Goal: Information Seeking & Learning: Learn about a topic

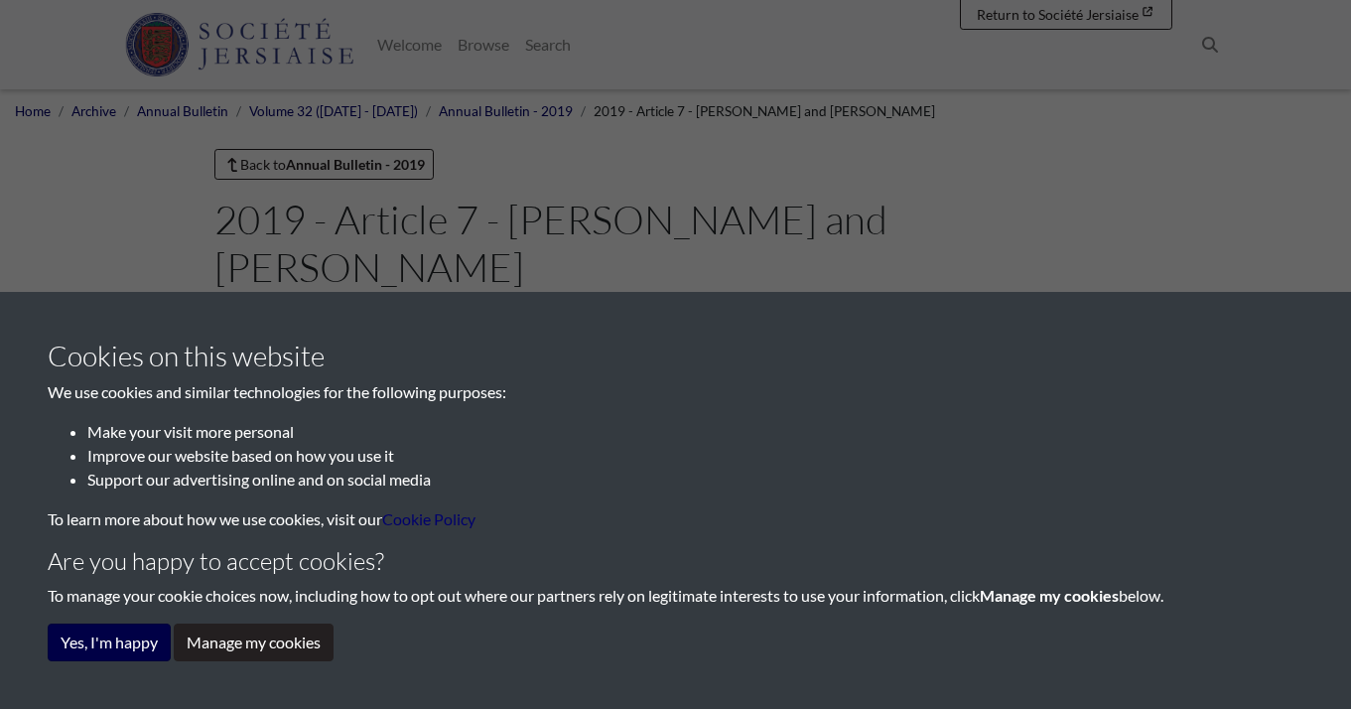
click at [134, 640] on button "Yes, I'm happy" at bounding box center [109, 642] width 123 height 38
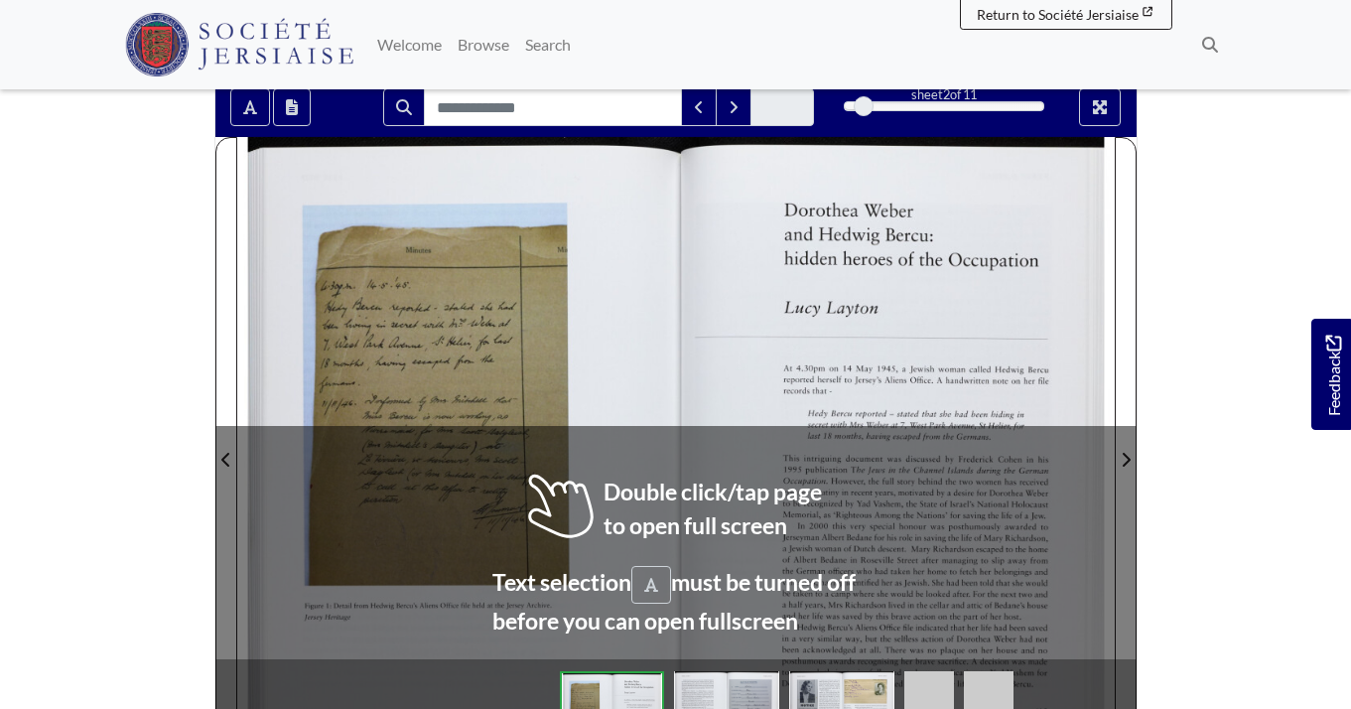
scroll to position [324, 0]
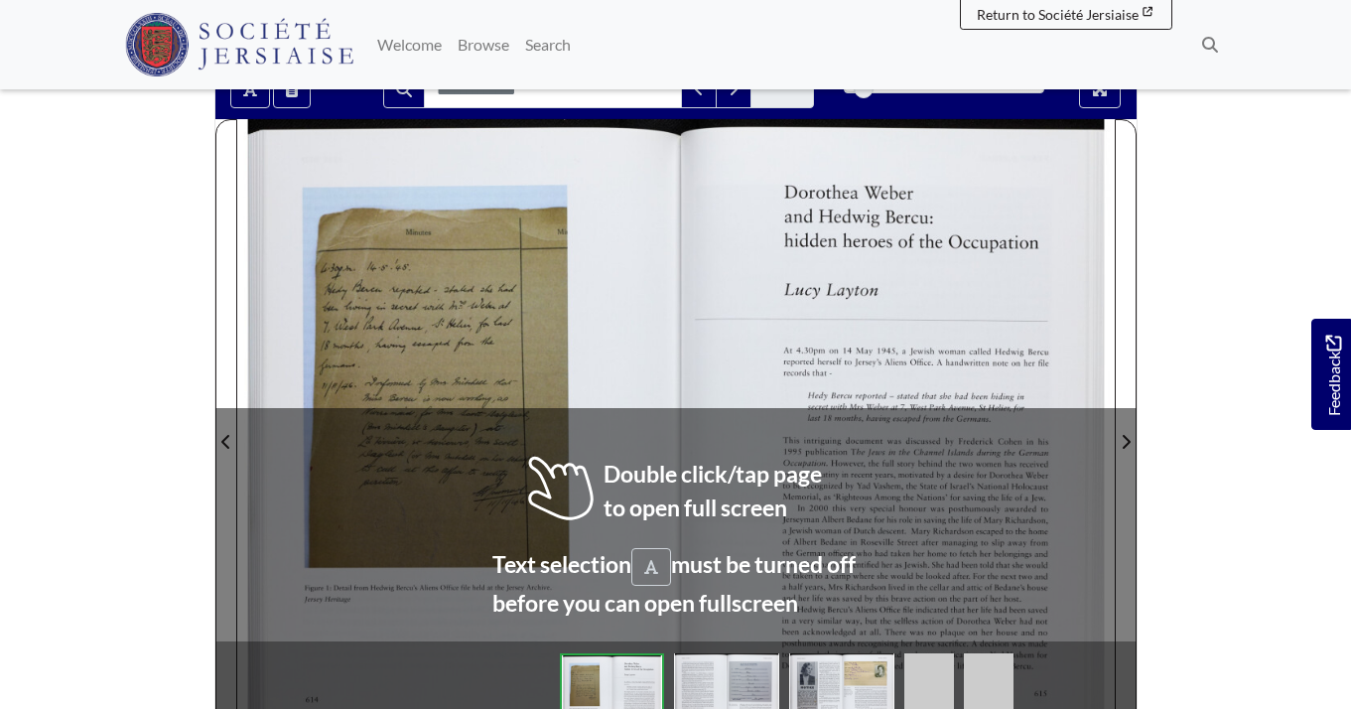
click at [529, 414] on div at bounding box center [456, 429] width 439 height 620
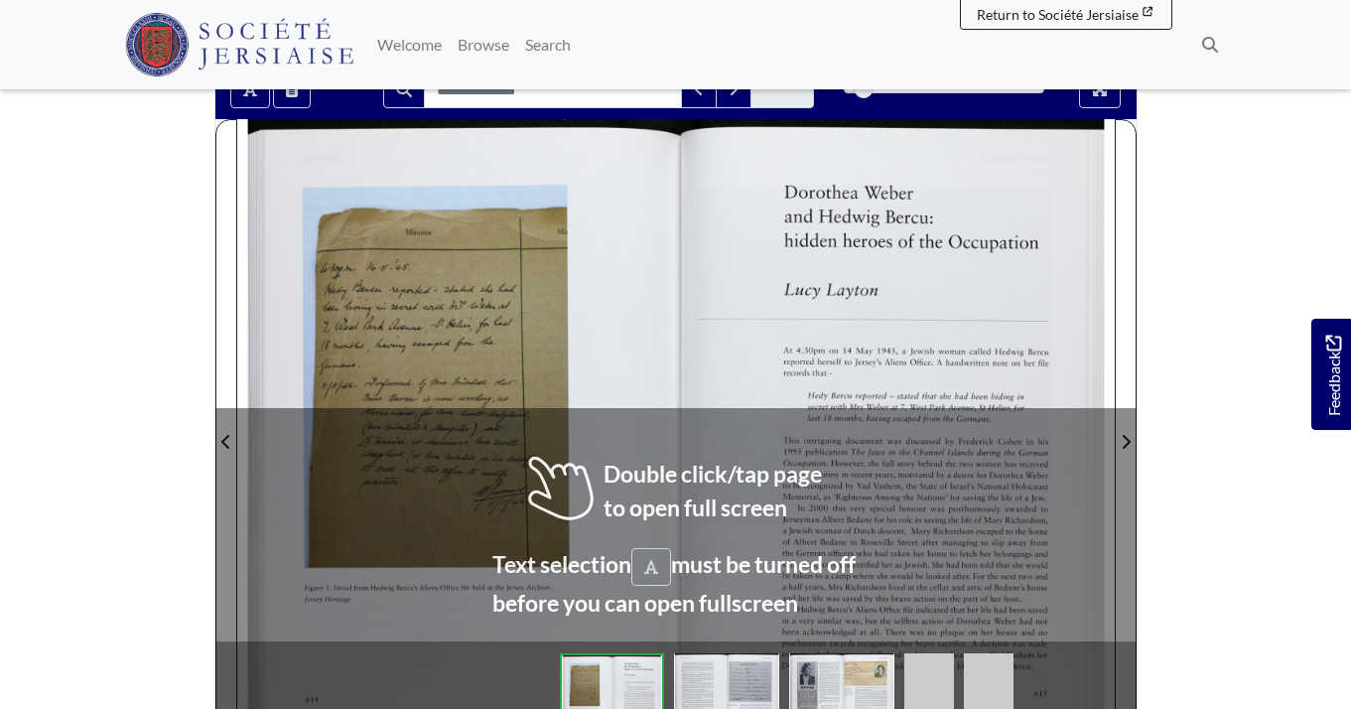
click at [529, 414] on div at bounding box center [456, 429] width 439 height 620
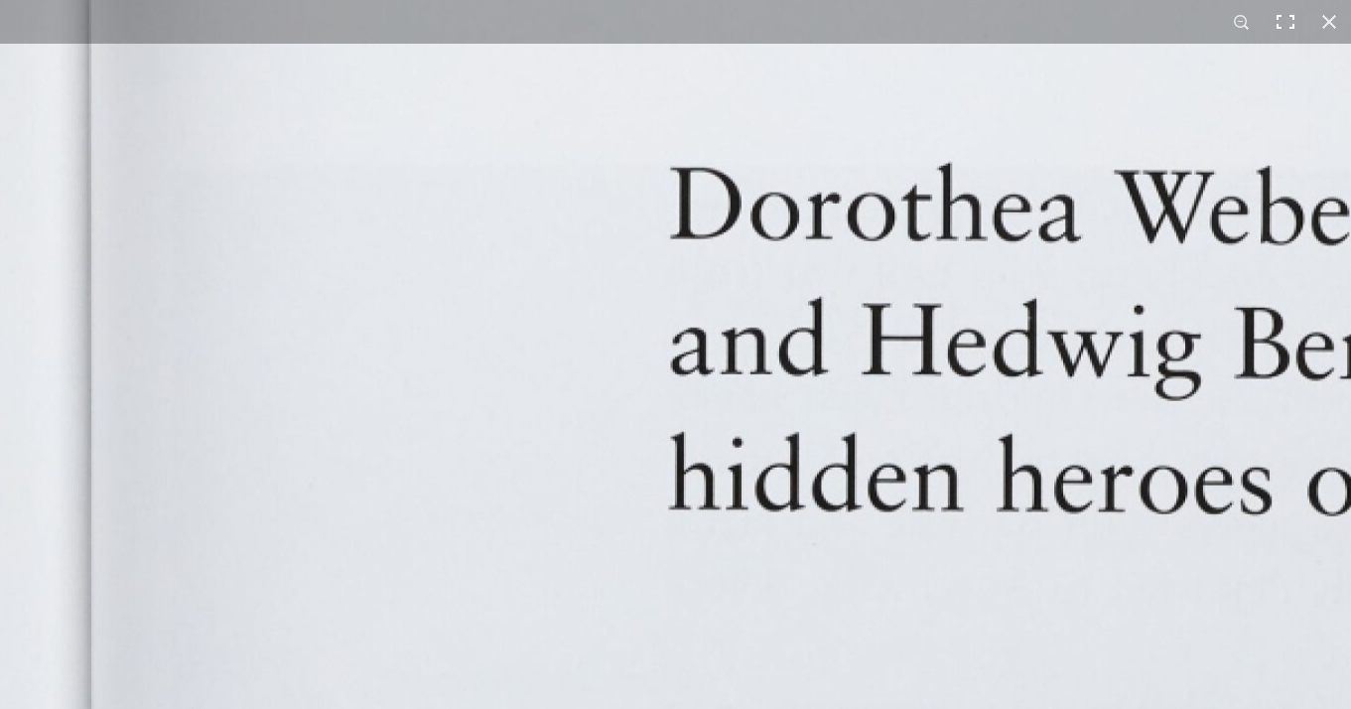
click at [1278, 25] on button at bounding box center [1286, 22] width 44 height 44
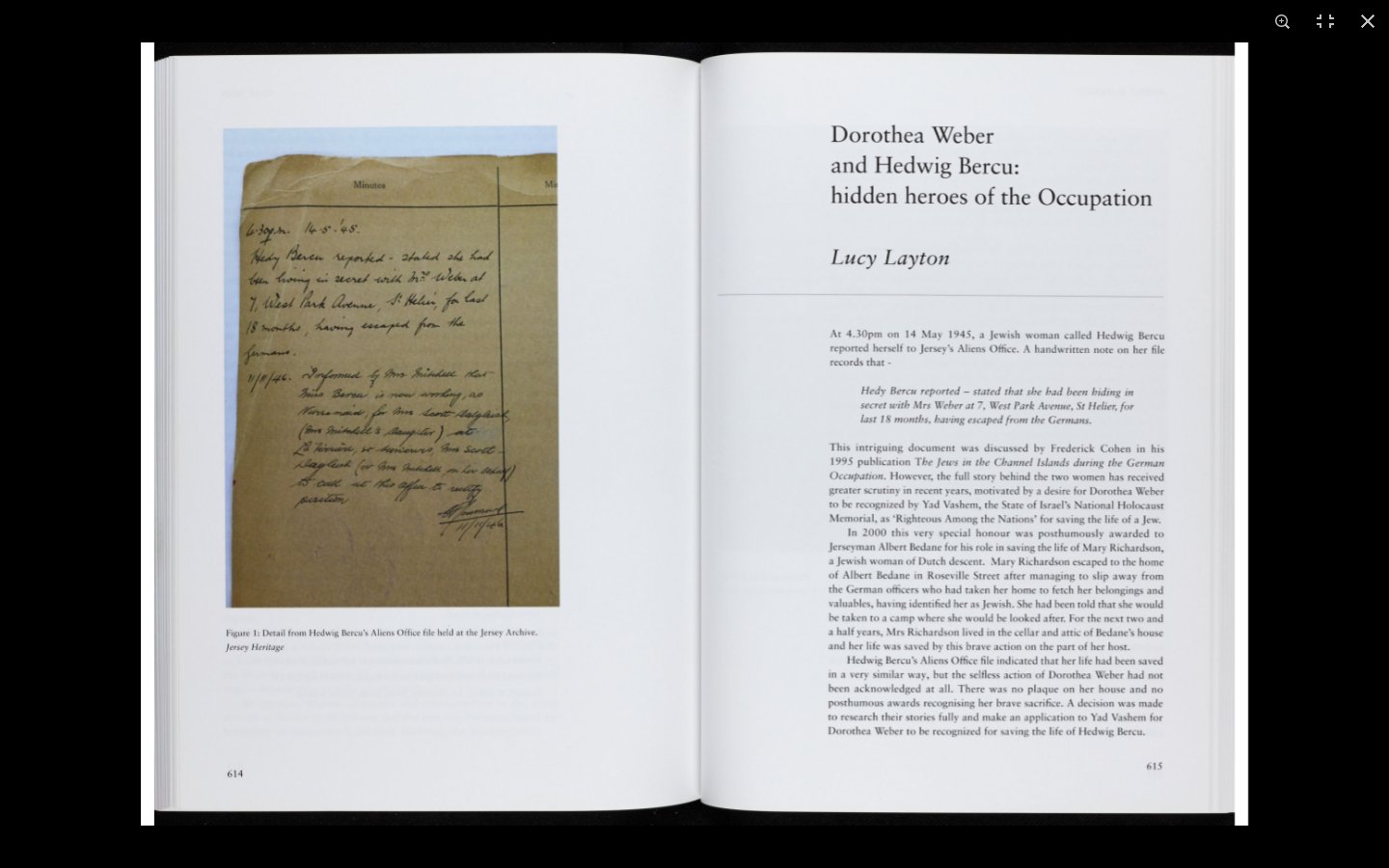
click at [1059, 514] on img at bounding box center [694, 434] width 1107 height 783
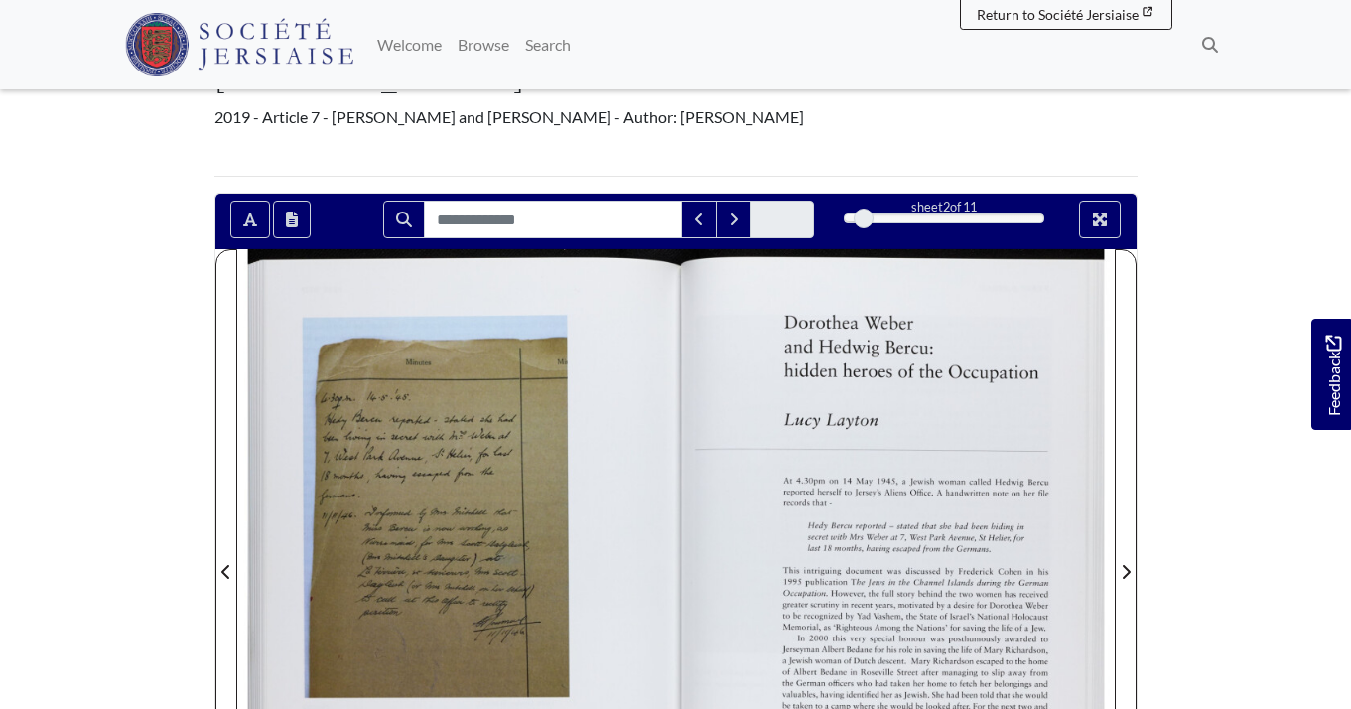
scroll to position [187, 0]
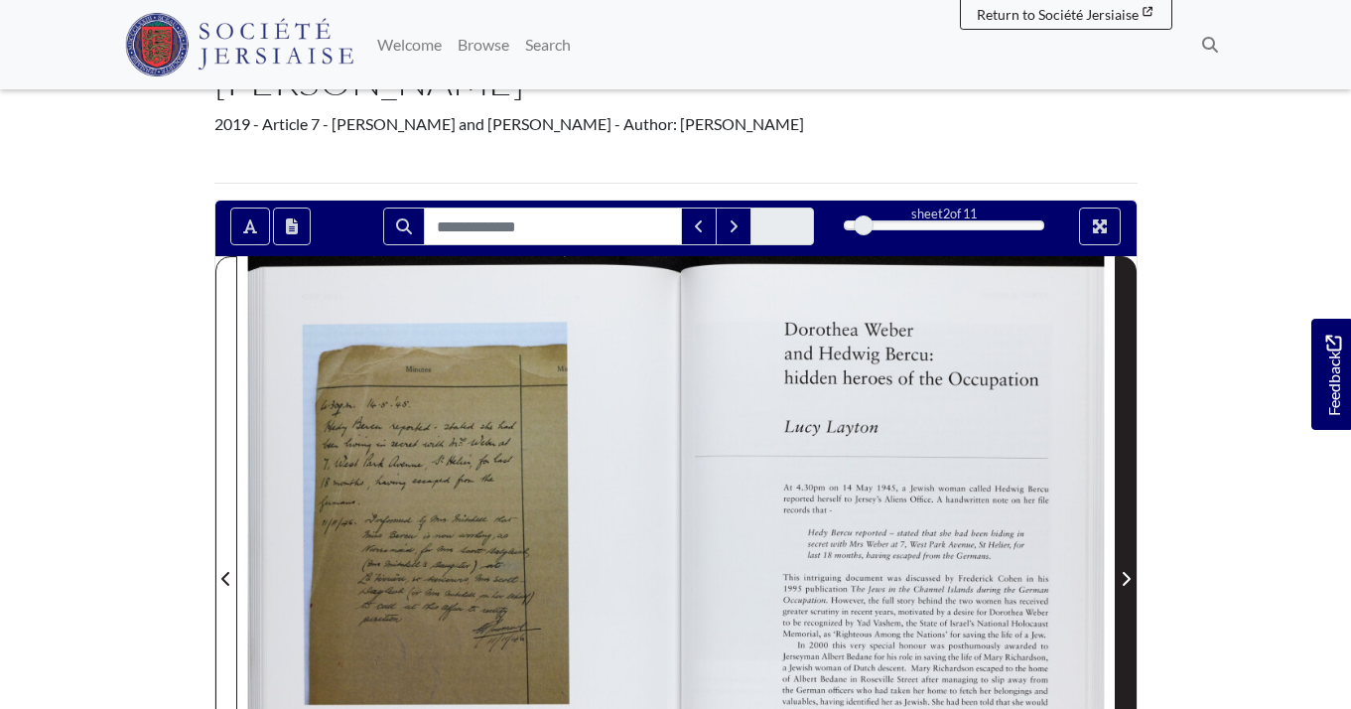
click at [1128, 572] on icon "Next Page" at bounding box center [1126, 579] width 8 height 14
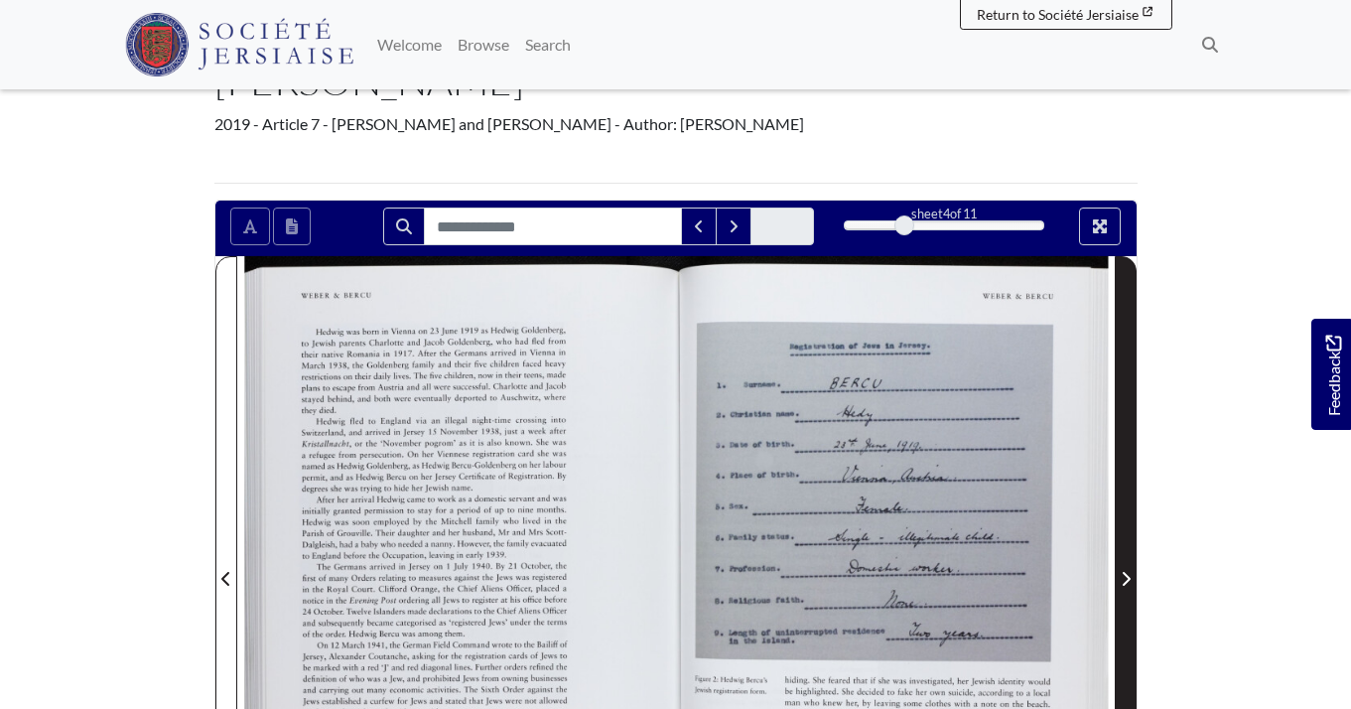
click at [1128, 572] on icon "Next Page" at bounding box center [1126, 579] width 8 height 14
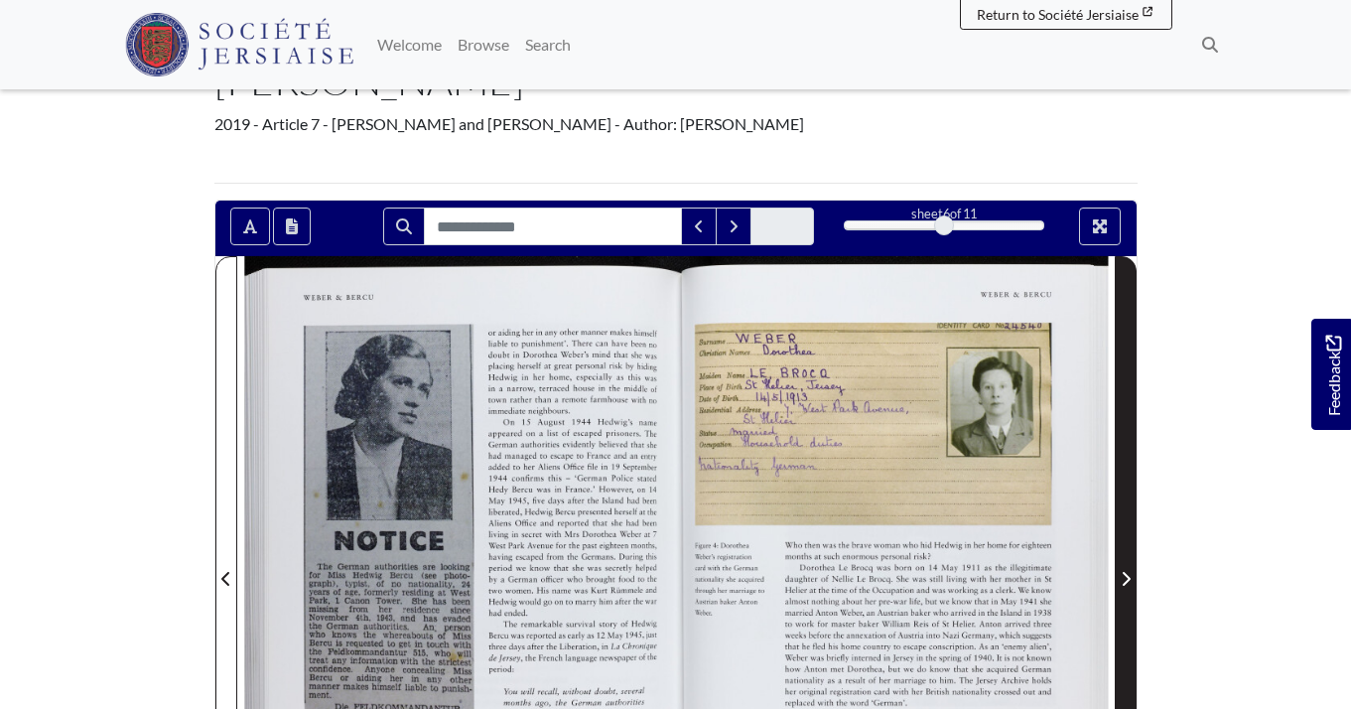
click at [1128, 572] on icon "Next Page" at bounding box center [1126, 579] width 8 height 14
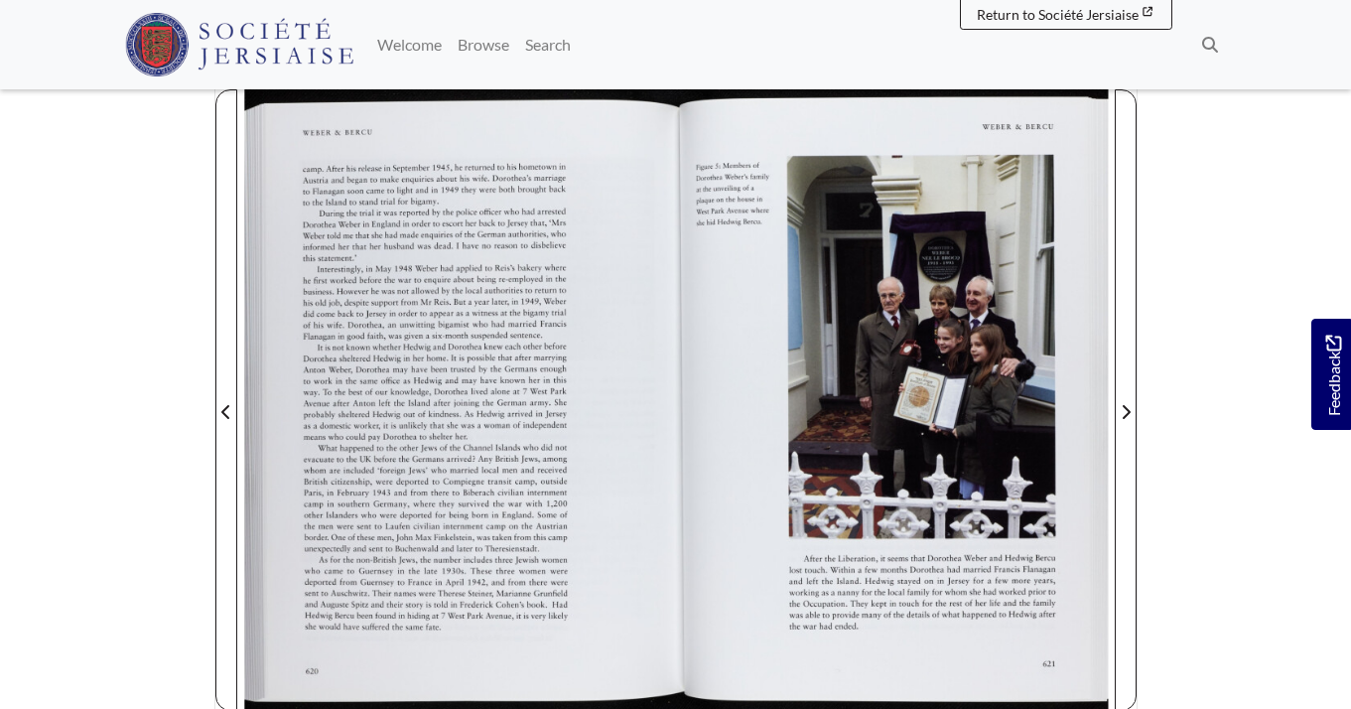
scroll to position [347, 0]
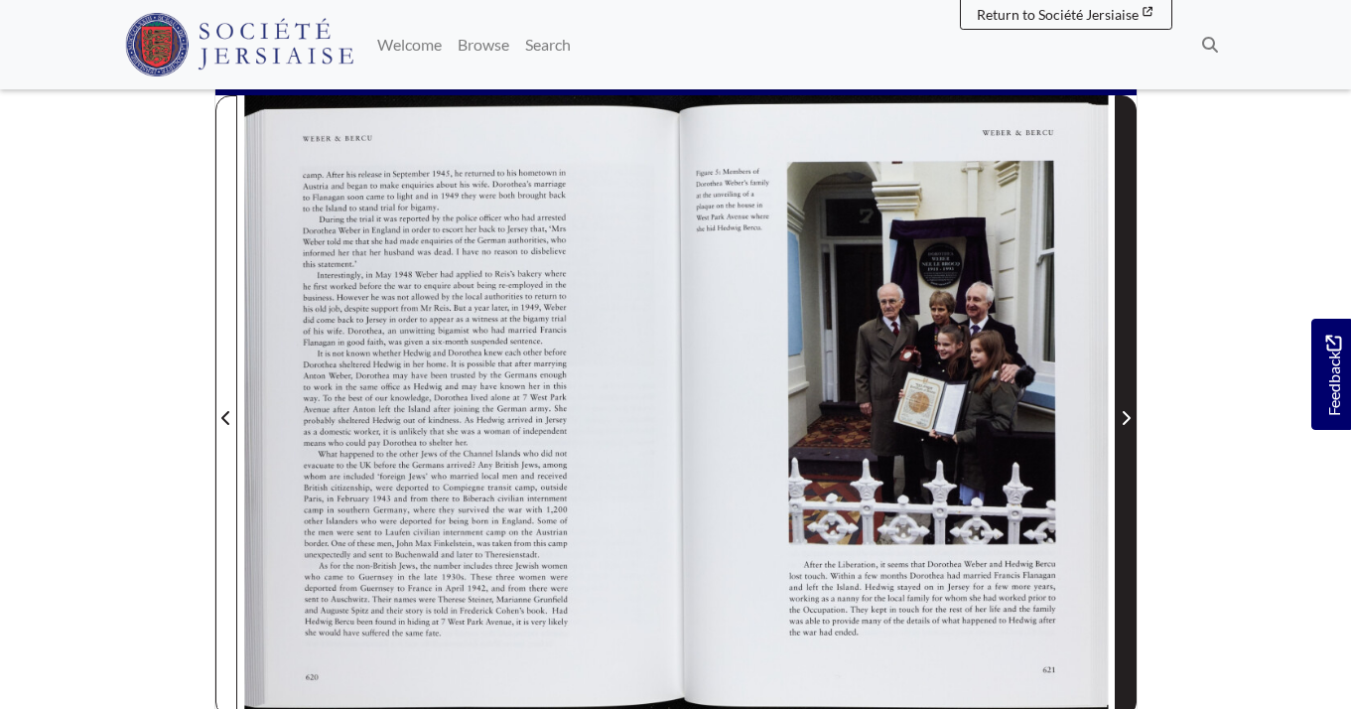
click at [1126, 411] on icon "Next Page" at bounding box center [1126, 418] width 8 height 14
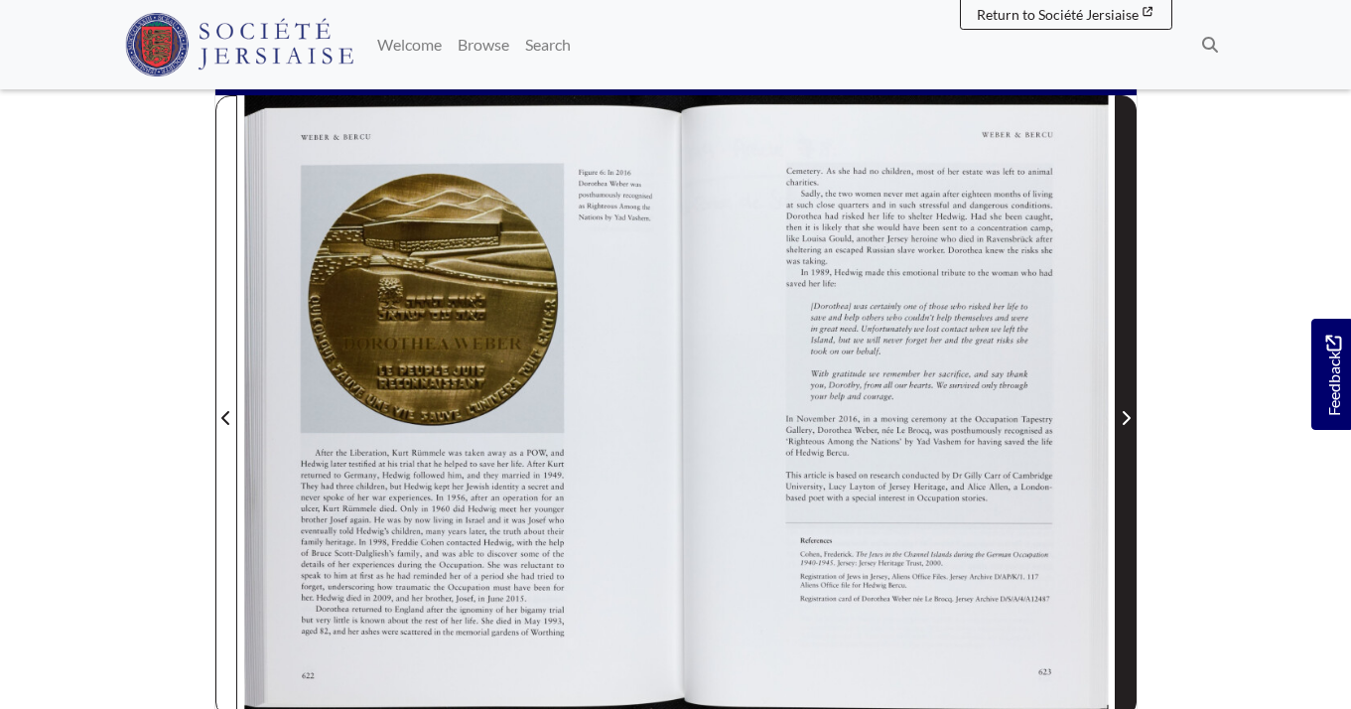
click at [1126, 411] on icon "Next Page" at bounding box center [1126, 418] width 8 height 14
click at [1125, 410] on icon "Next Page" at bounding box center [1126, 418] width 10 height 16
click at [1129, 410] on icon "Next Page" at bounding box center [1126, 418] width 10 height 16
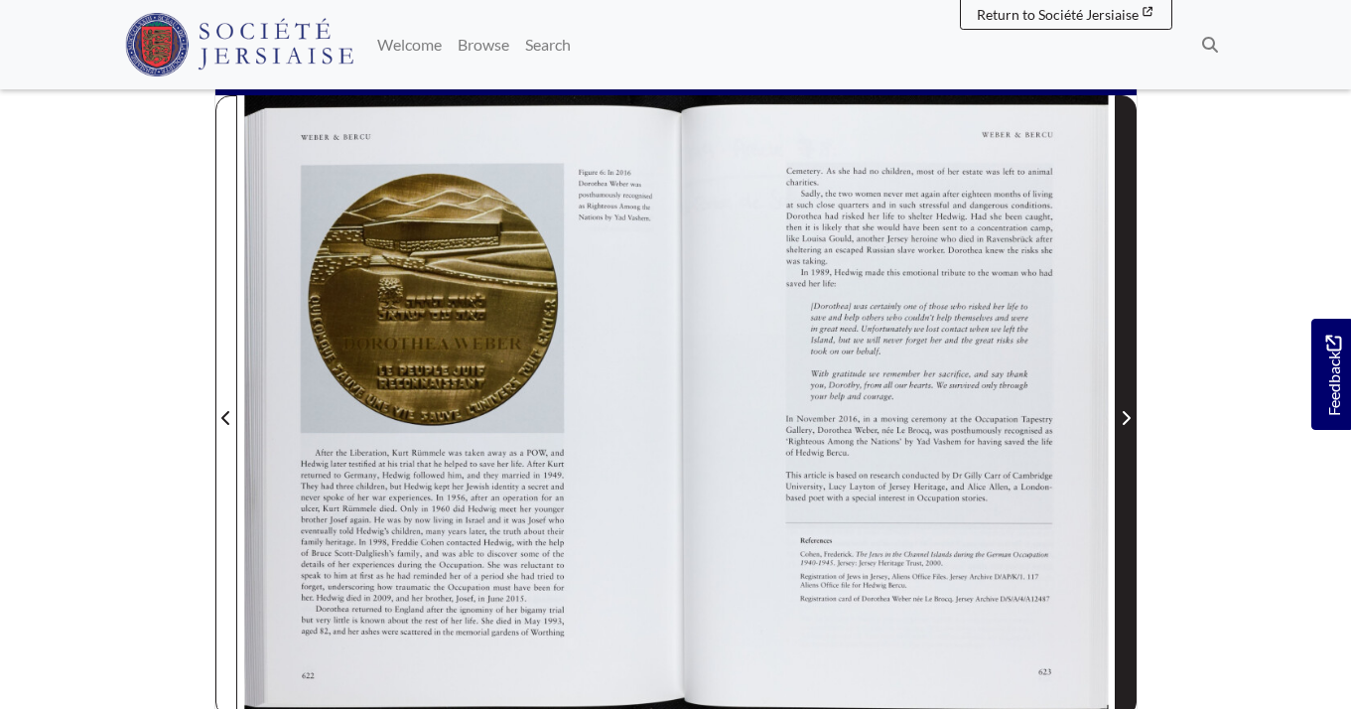
click at [1129, 410] on icon "Next Page" at bounding box center [1126, 418] width 10 height 16
click at [1132, 406] on span "Next Page" at bounding box center [1126, 418] width 20 height 24
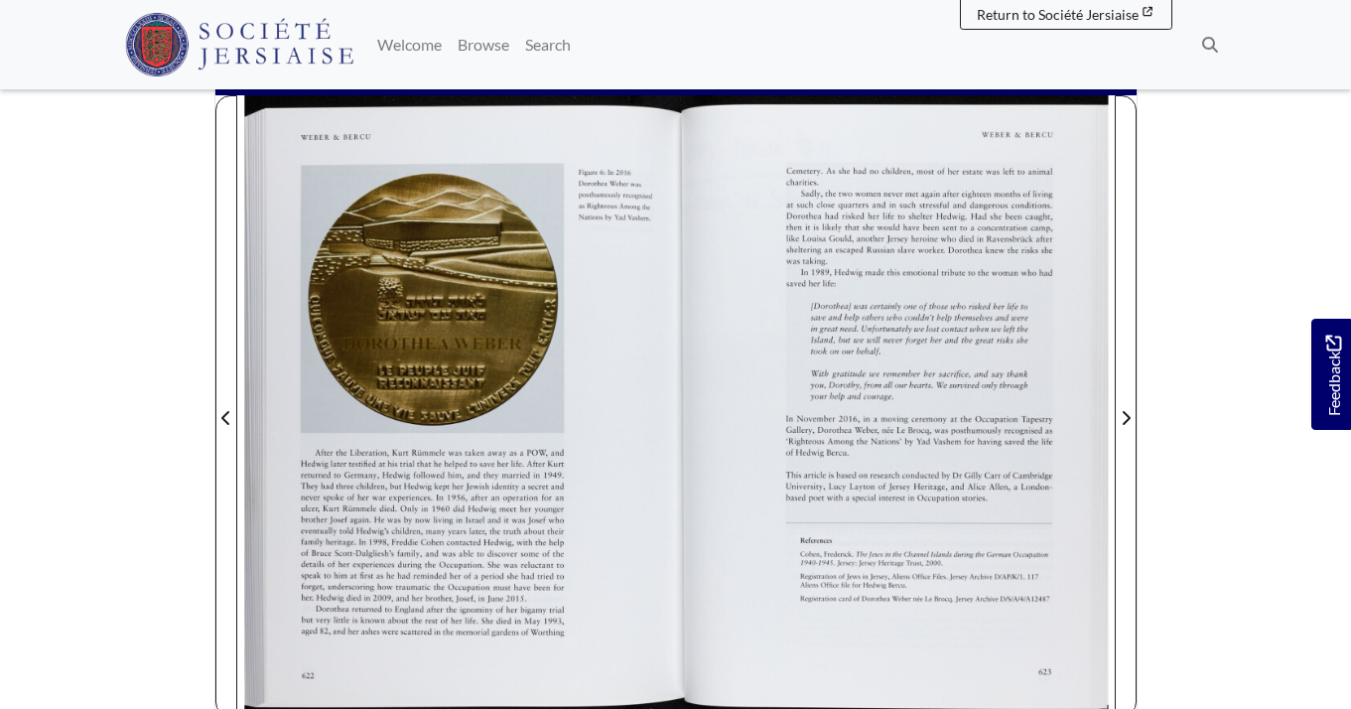
scroll to position [308, 0]
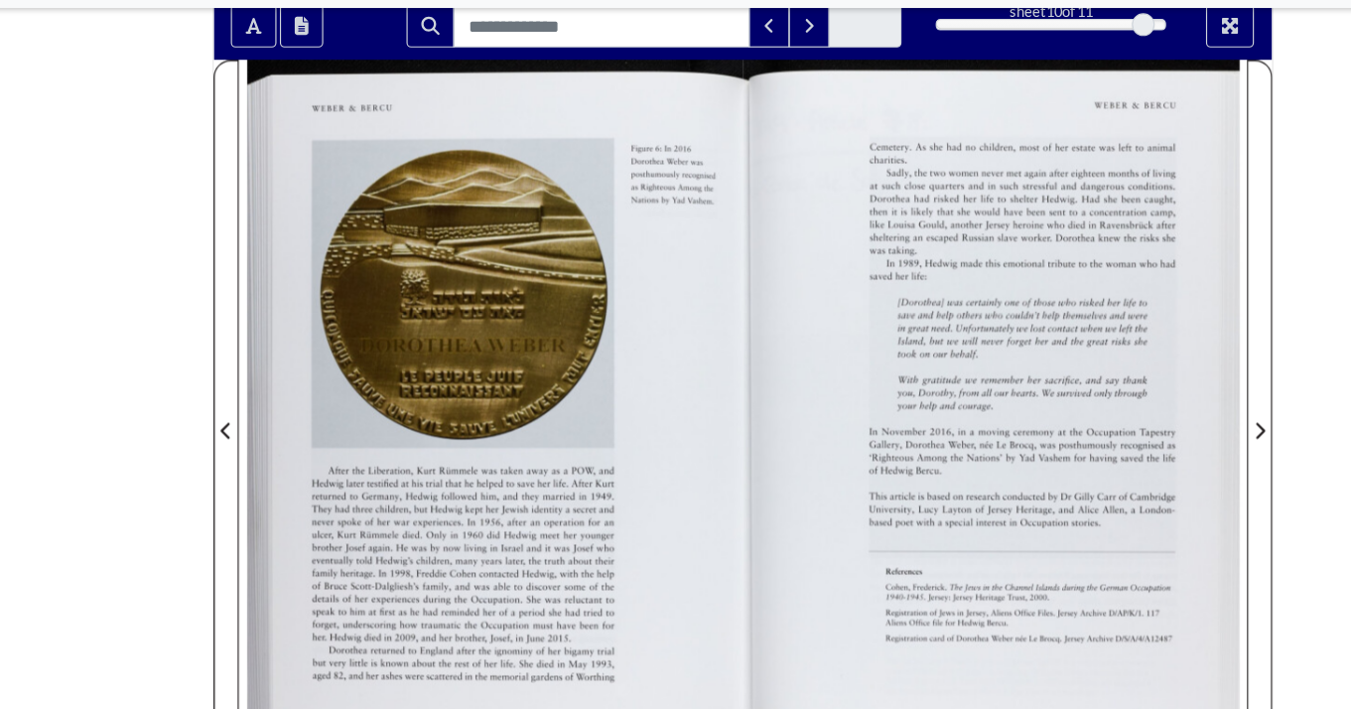
click at [537, 361] on div at bounding box center [456, 445] width 439 height 620
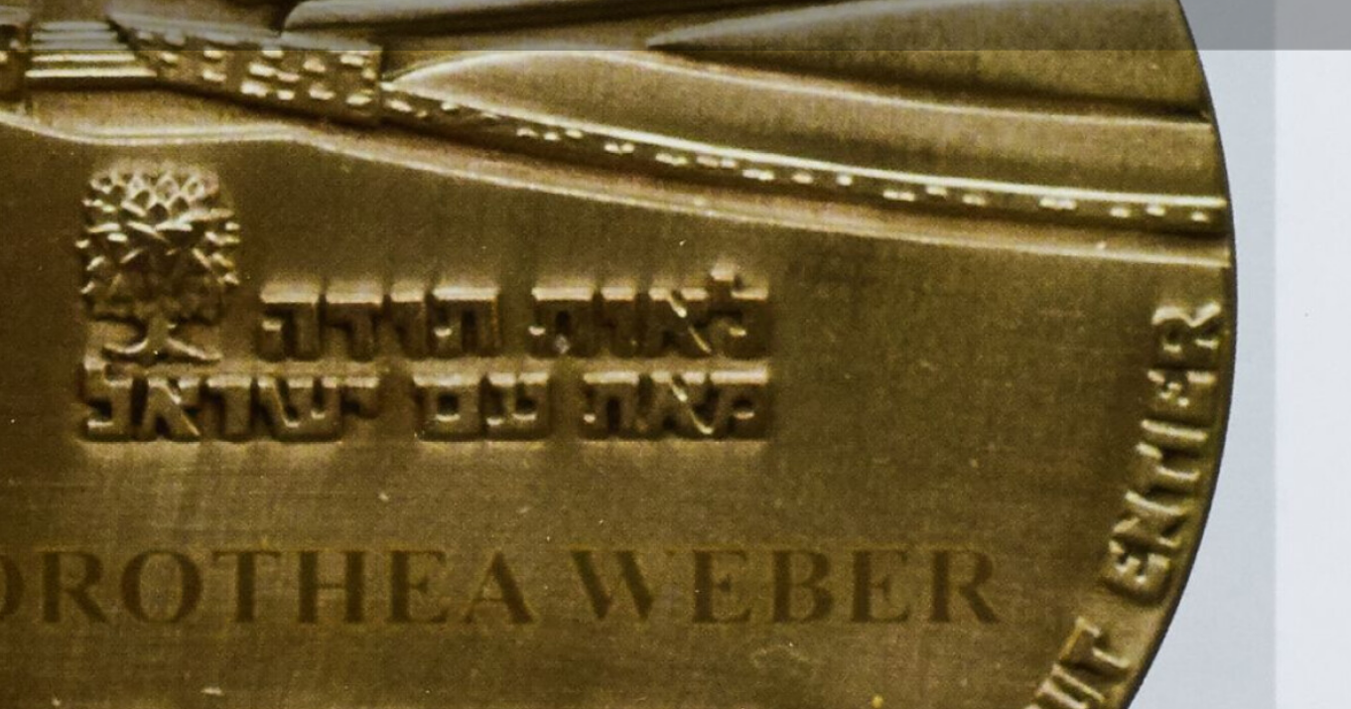
click at [1166, 0] on html "Menu" at bounding box center [675, 498] width 1351 height 1613
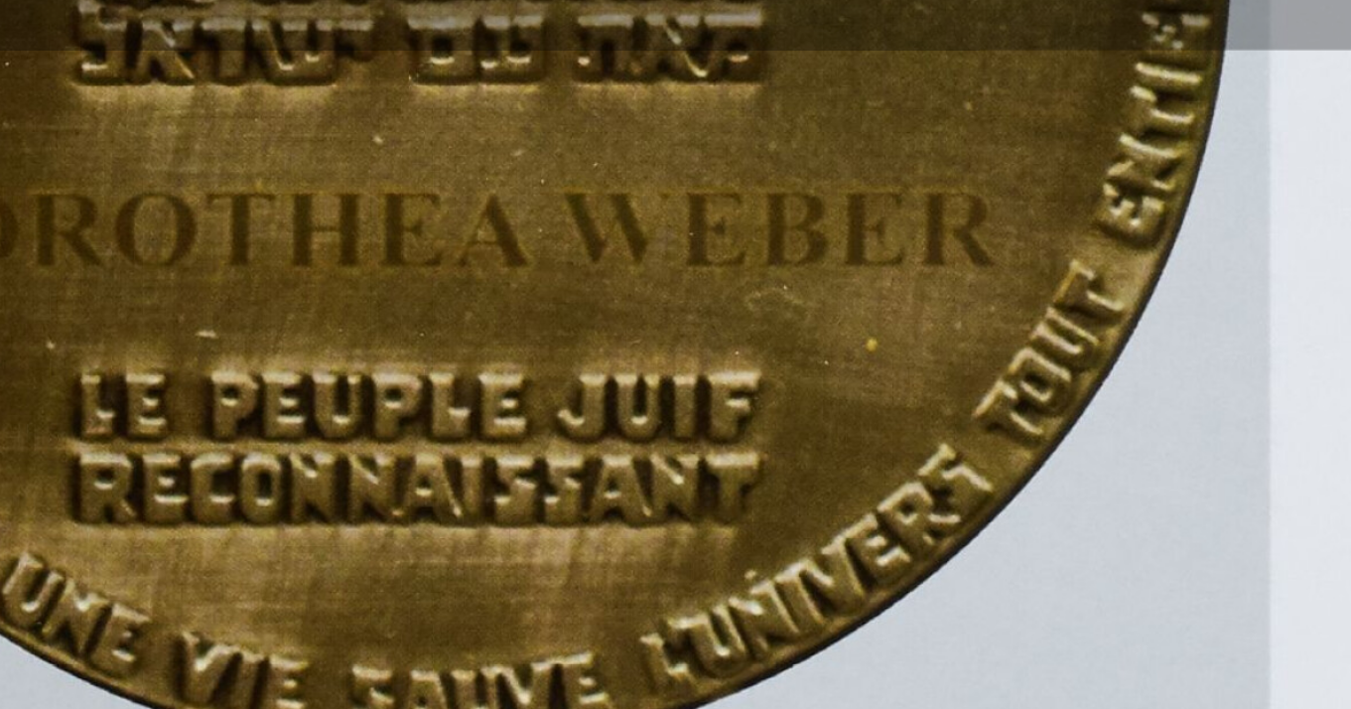
click at [824, 0] on html "Menu" at bounding box center [675, 498] width 1351 height 1613
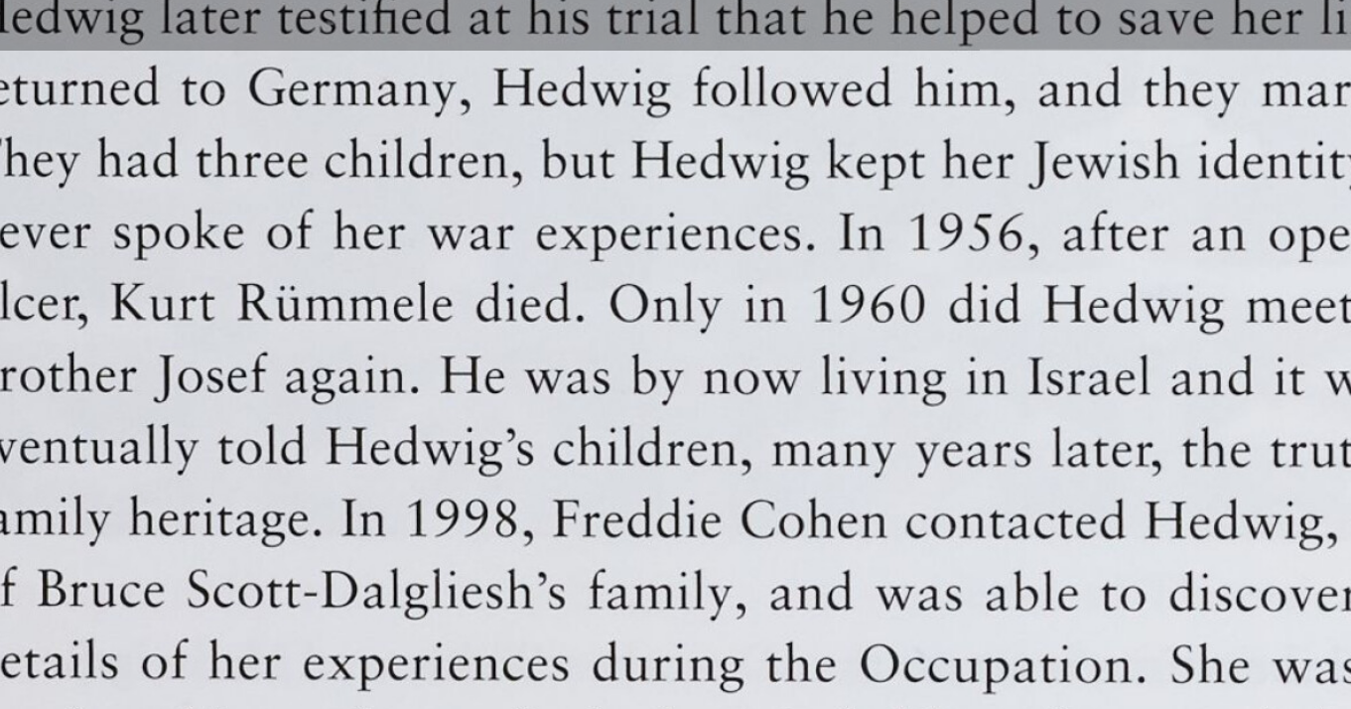
click at [1190, 300] on html "Menu" at bounding box center [675, 498] width 1351 height 1613
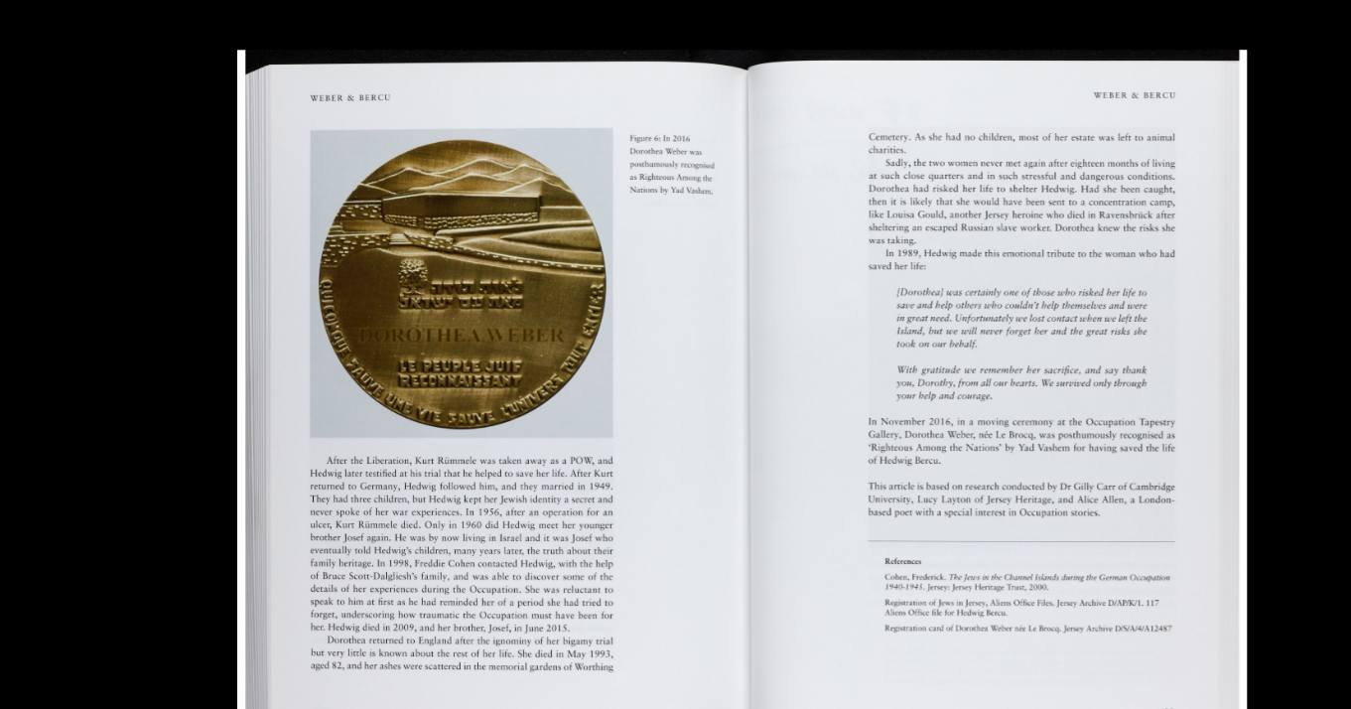
click at [864, 359] on img at bounding box center [675, 354] width 878 height 621
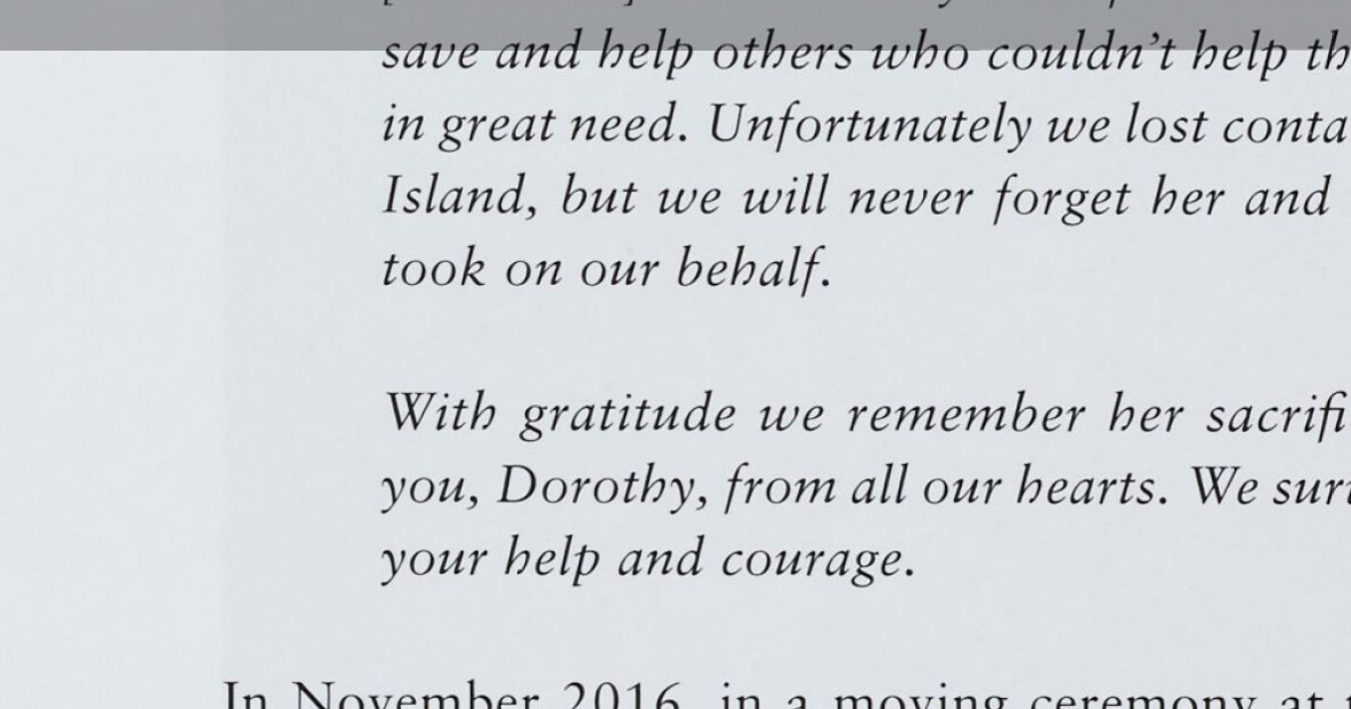
click at [830, 620] on html "Menu" at bounding box center [675, 498] width 1351 height 1613
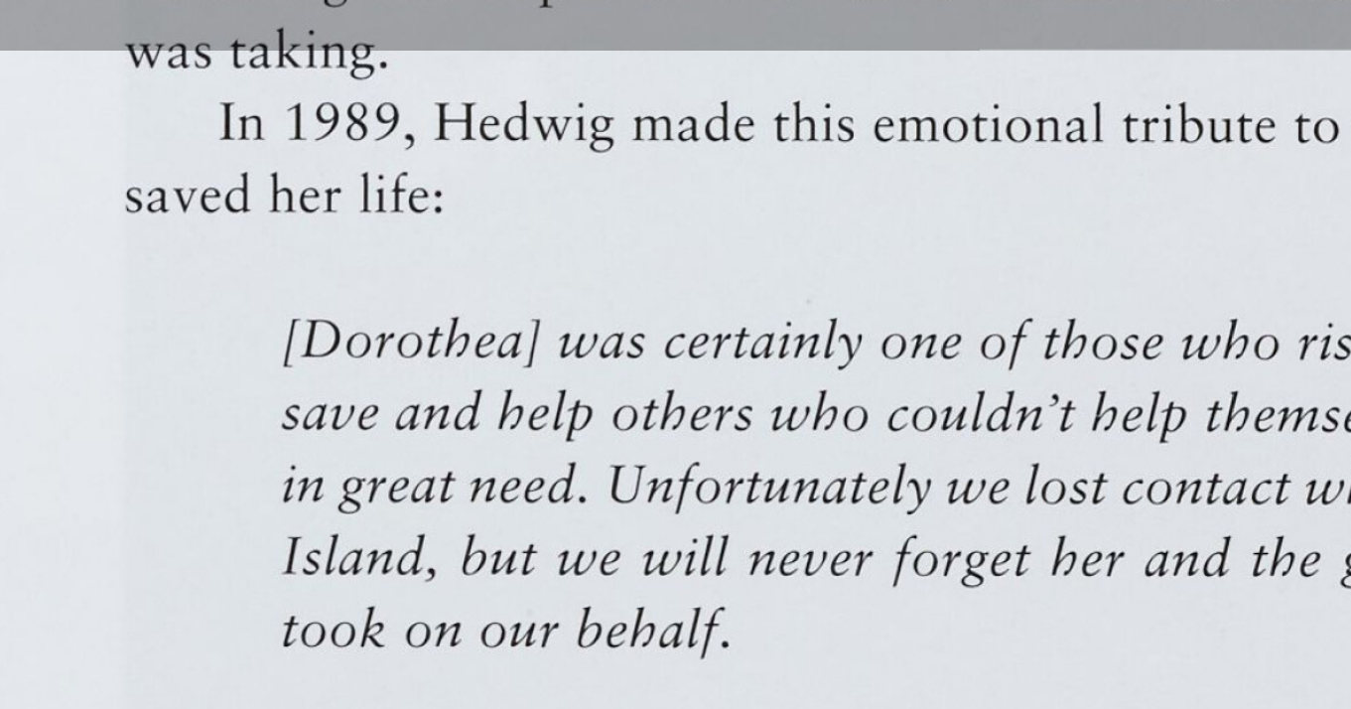
click at [784, 666] on html "Menu" at bounding box center [675, 498] width 1351 height 1613
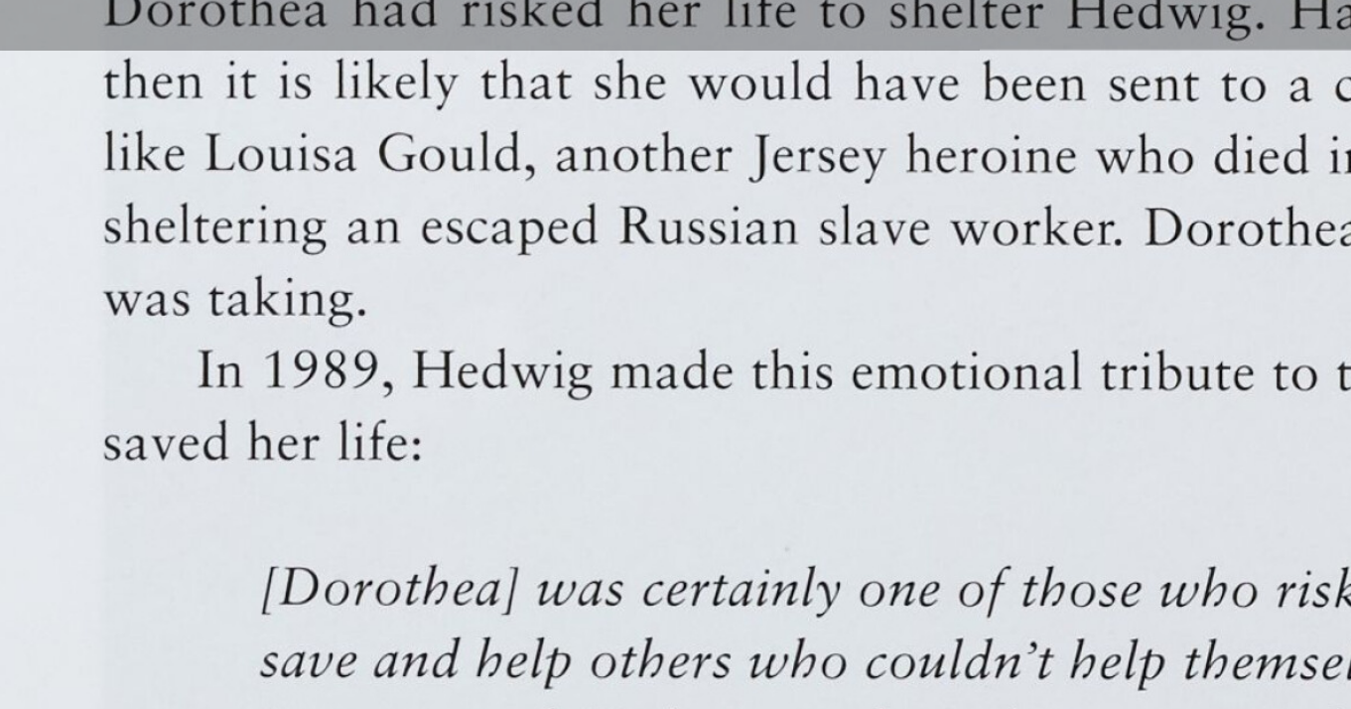
click at [797, 663] on html "Menu" at bounding box center [675, 498] width 1351 height 1613
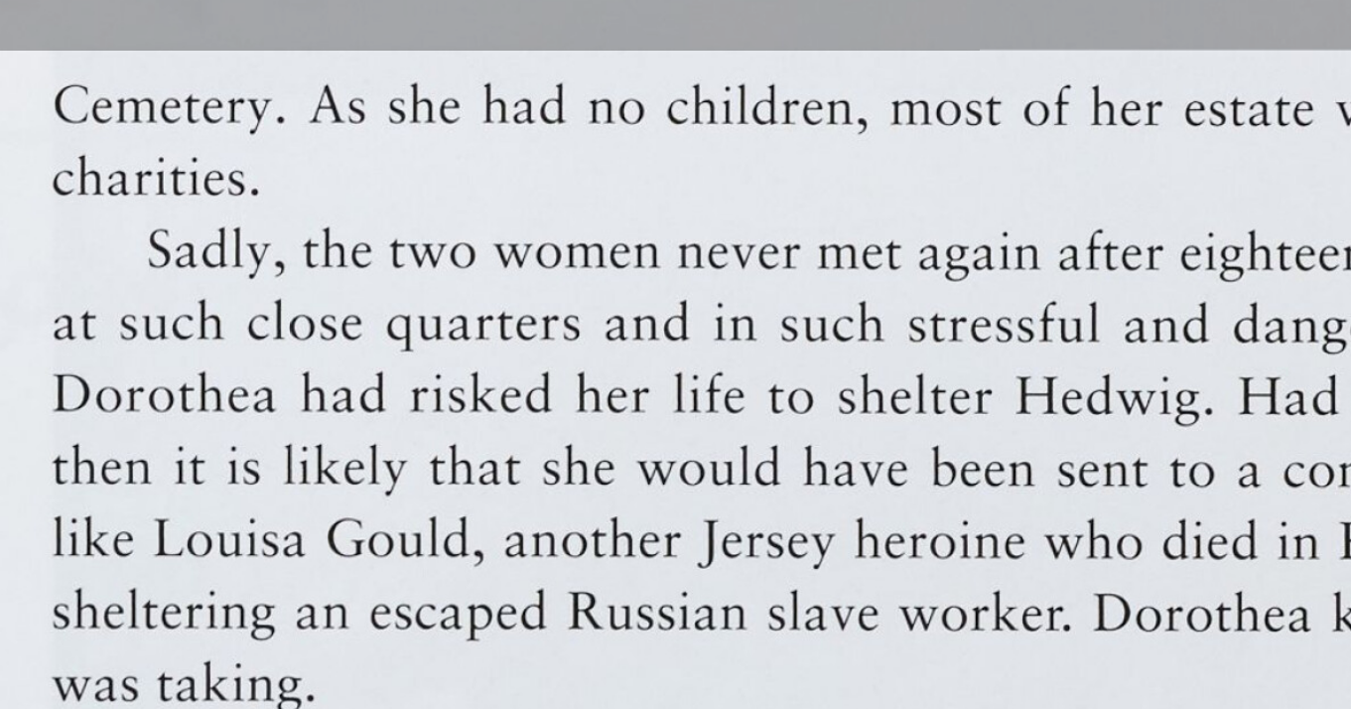
click at [773, 650] on html "Menu" at bounding box center [675, 498] width 1351 height 1613
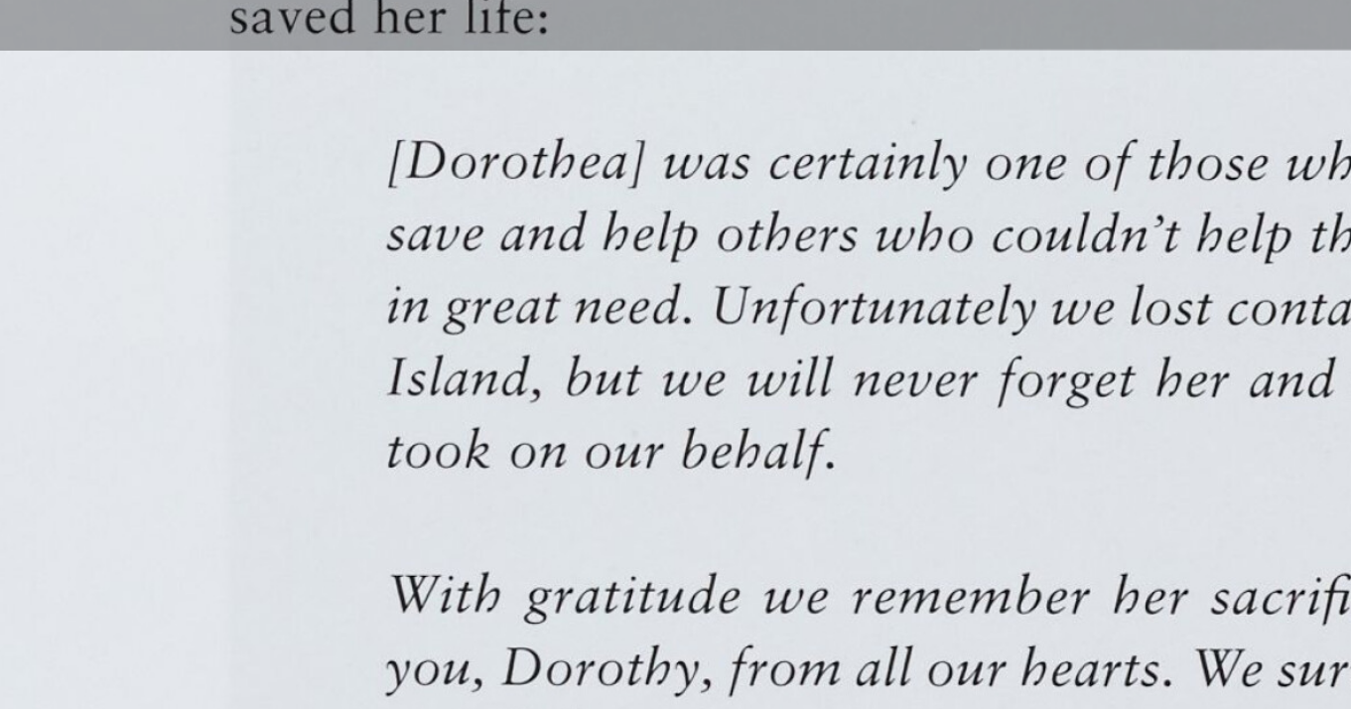
click at [731, 666] on html "Menu" at bounding box center [675, 498] width 1351 height 1613
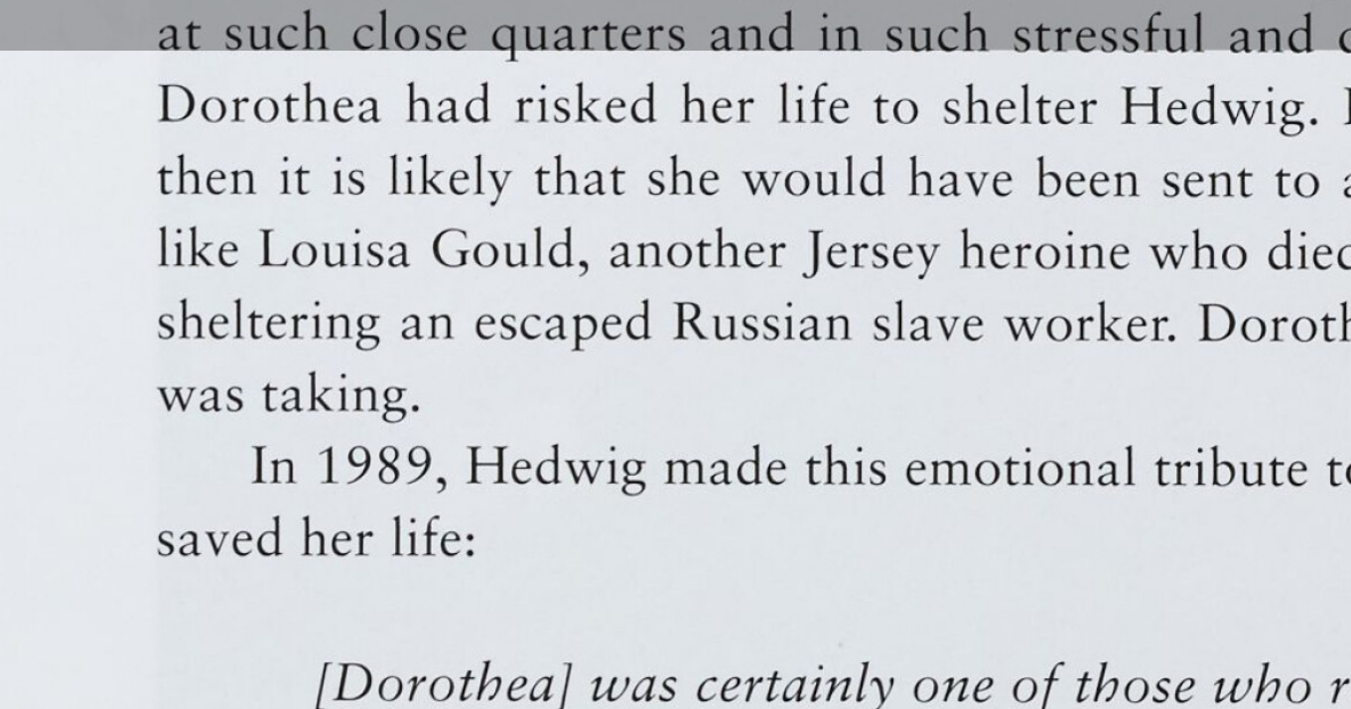
click at [742, 666] on html "Menu" at bounding box center [675, 498] width 1351 height 1613
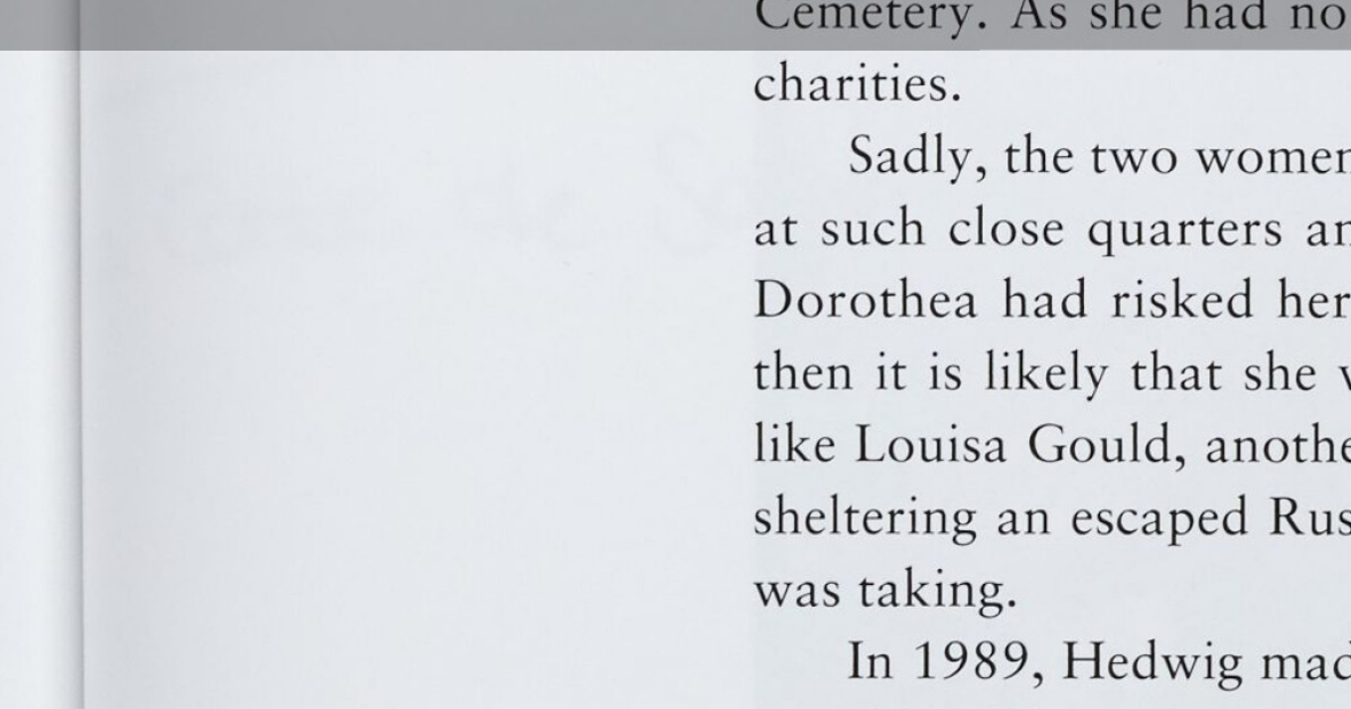
click at [1193, 200] on html "Menu" at bounding box center [675, 498] width 1351 height 1613
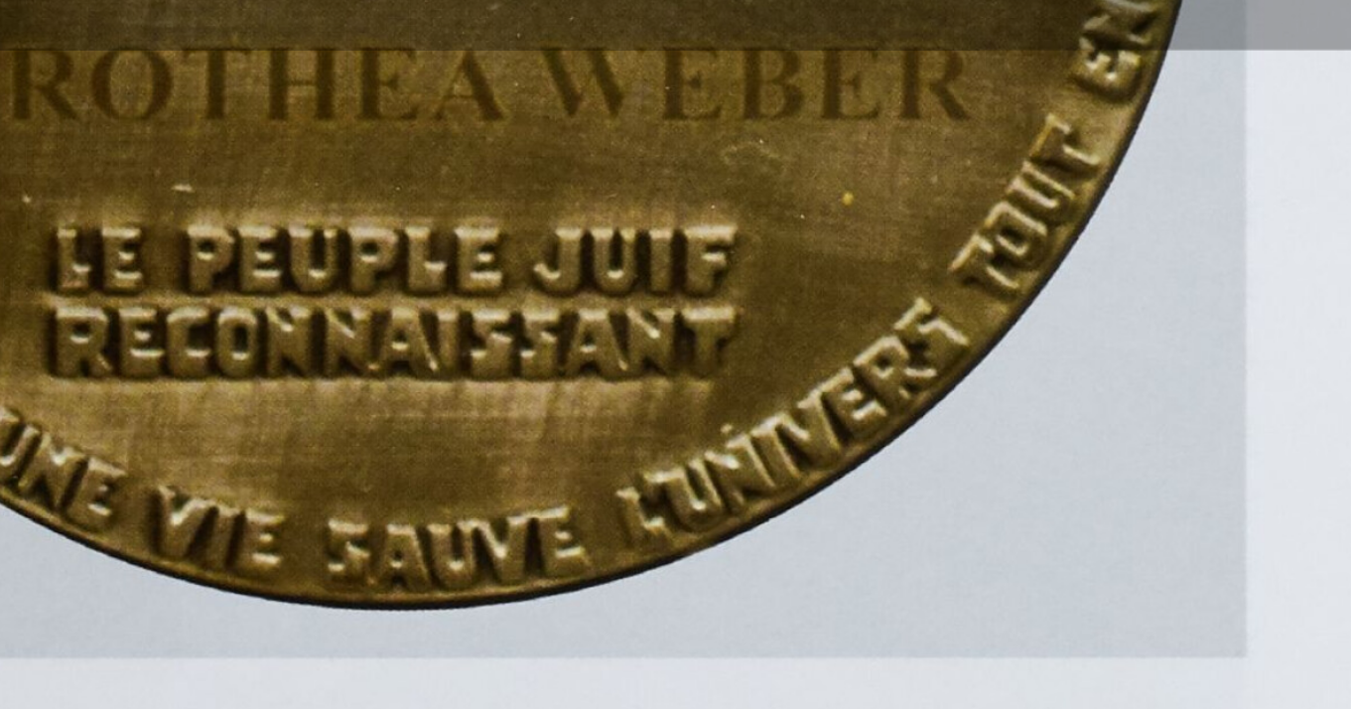
click at [806, 0] on html "Menu" at bounding box center [675, 498] width 1351 height 1613
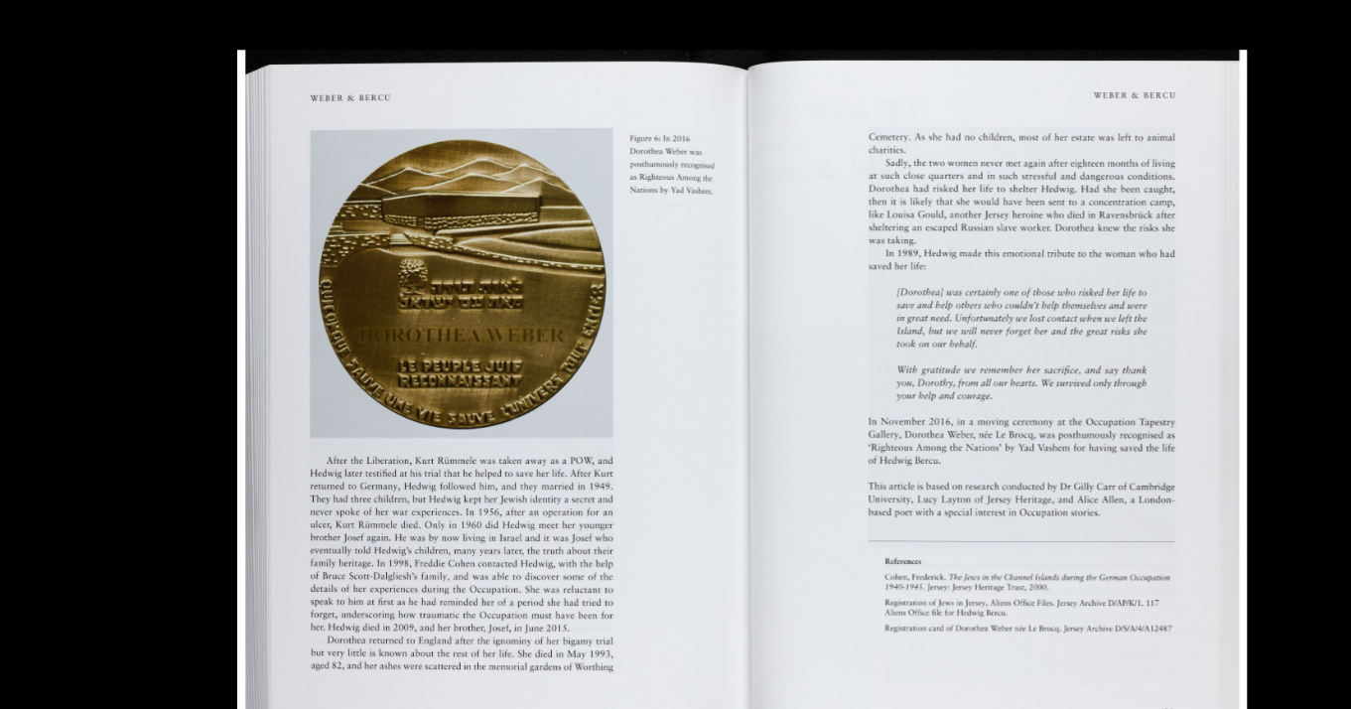
click at [514, 436] on img at bounding box center [675, 354] width 878 height 621
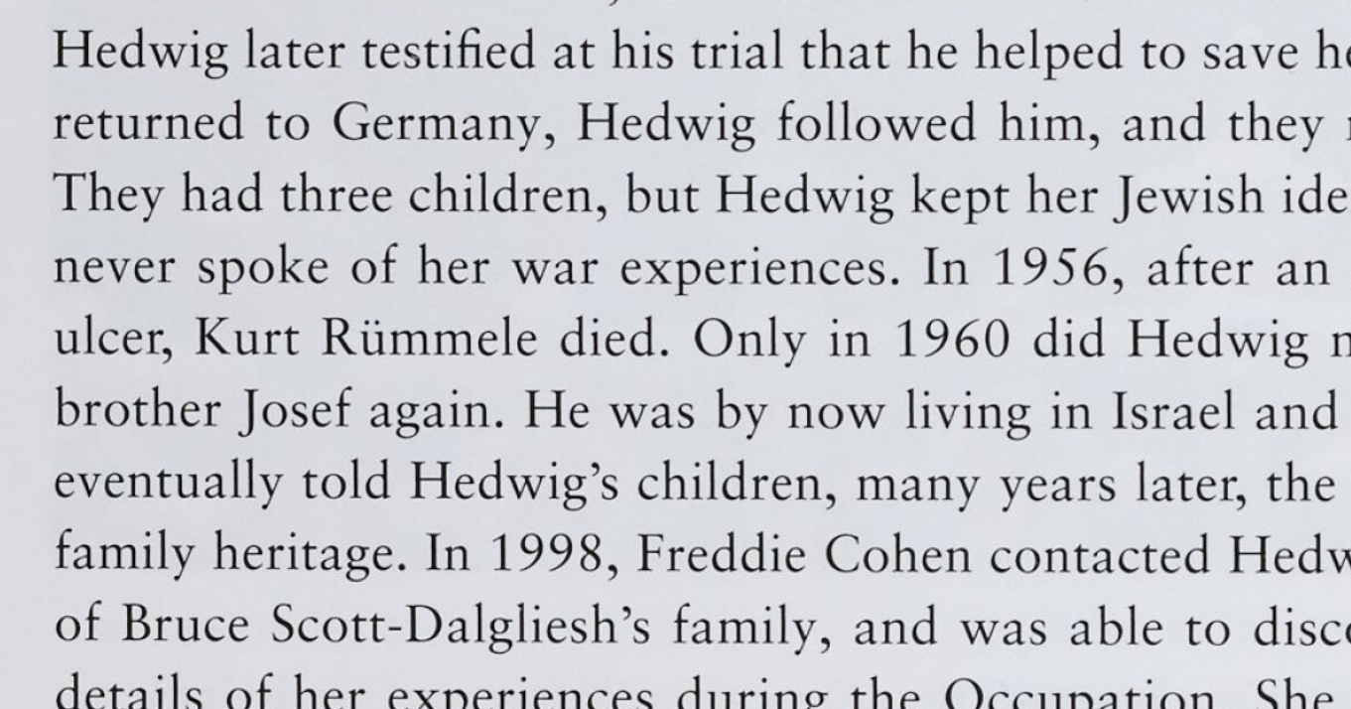
click at [1191, 231] on html "Menu" at bounding box center [675, 498] width 1351 height 1613
